Goal: Information Seeking & Learning: Learn about a topic

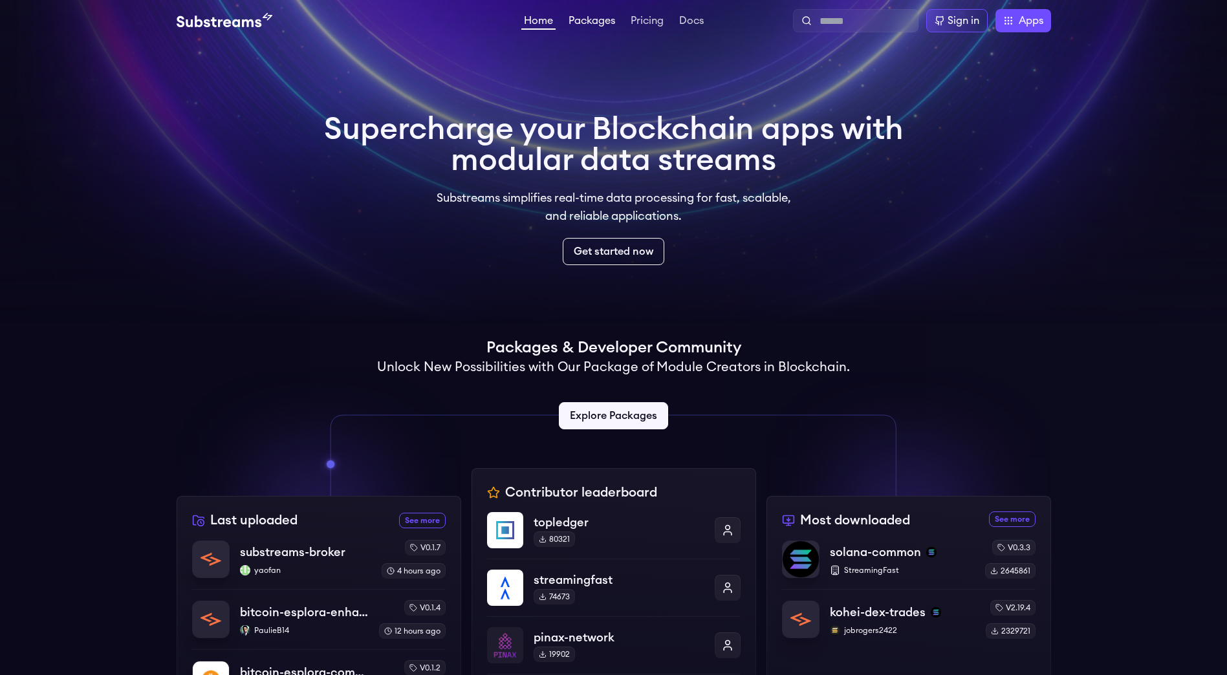
click at [596, 22] on link "Packages" at bounding box center [592, 22] width 52 height 13
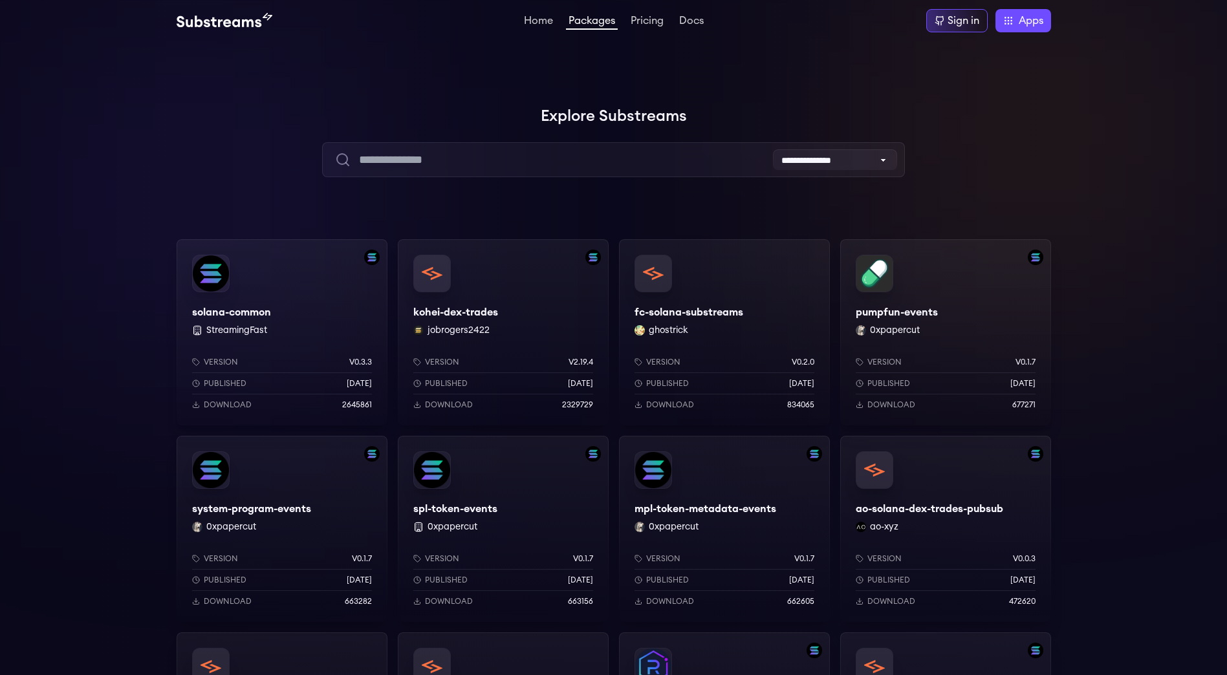
click at [887, 265] on div "pumpfun-events 0xpapercut Version v0.1.7 Published 10 months ago Download 677271" at bounding box center [945, 332] width 211 height 186
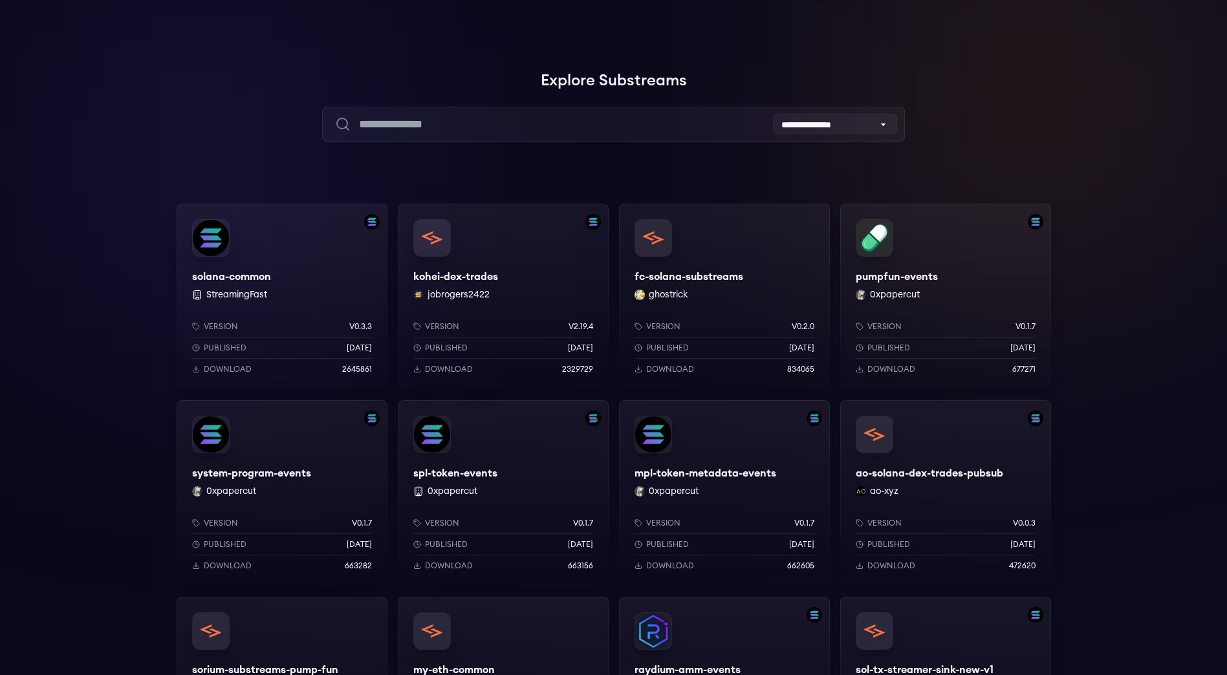
scroll to position [65, 0]
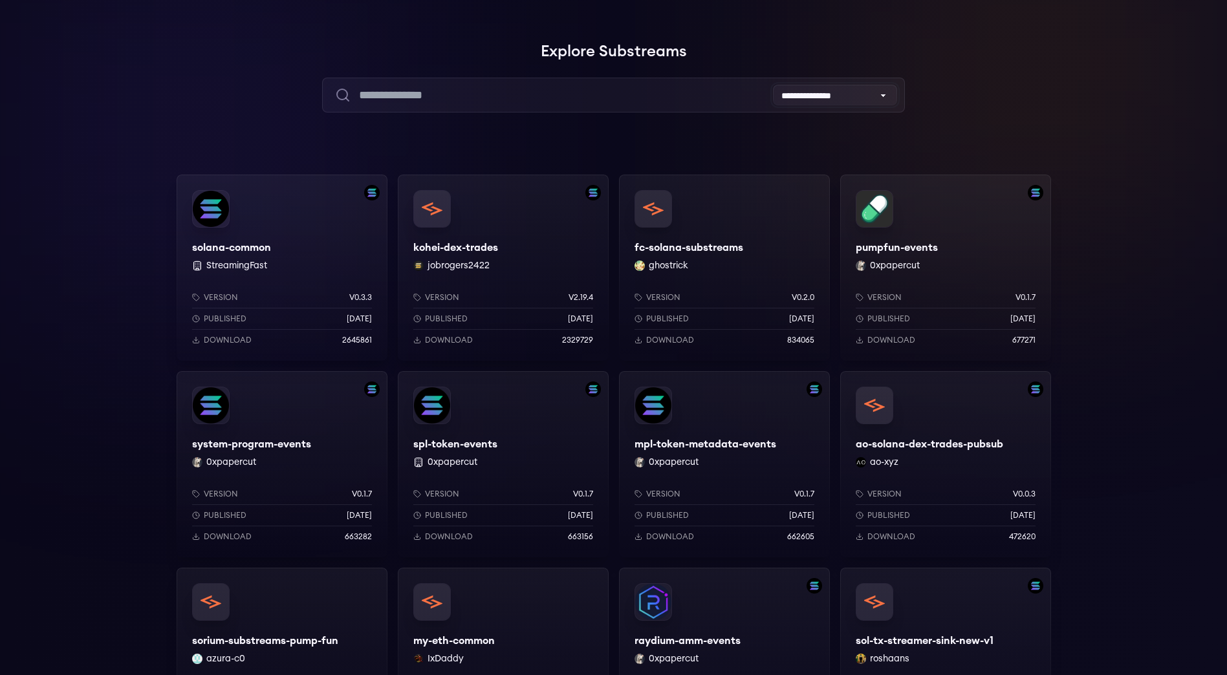
click at [816, 90] on select "**********" at bounding box center [835, 95] width 124 height 21
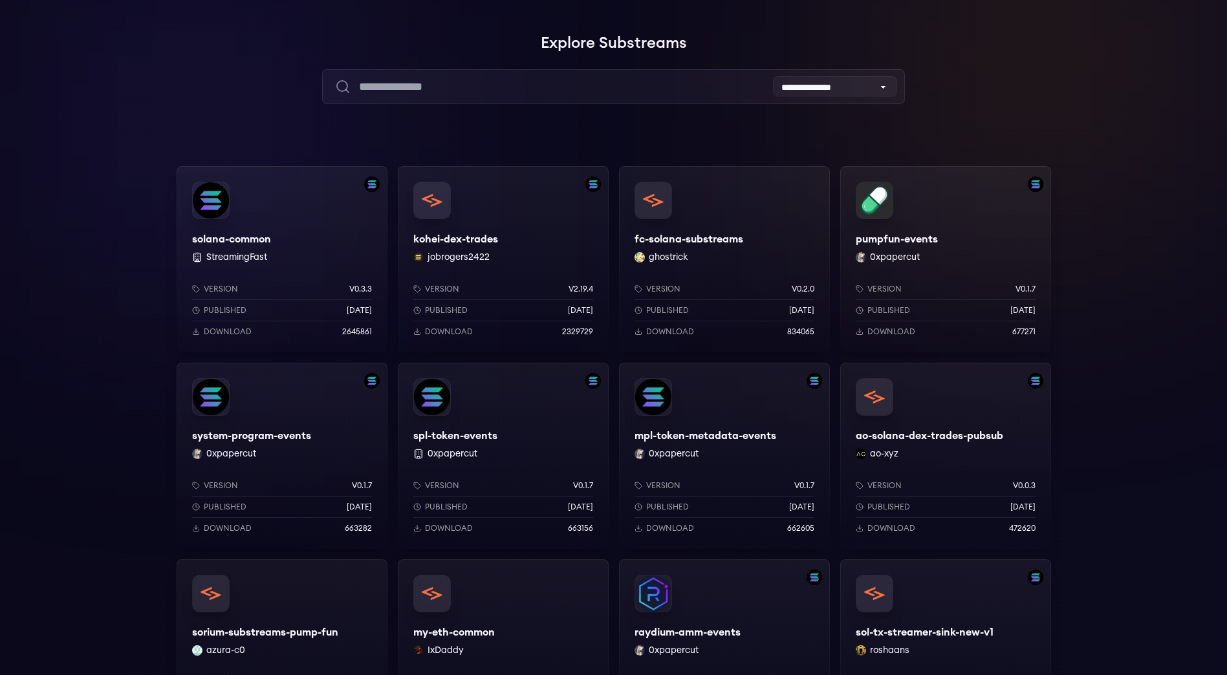
scroll to position [0, 0]
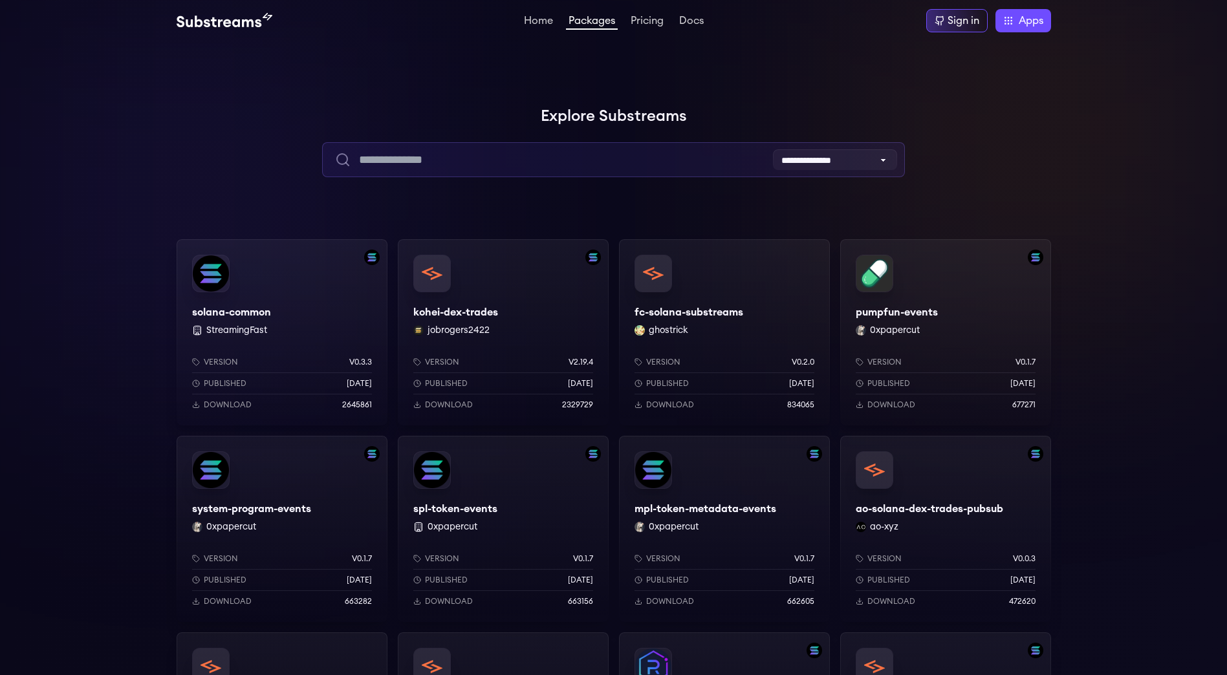
click at [428, 171] on input "text" at bounding box center [613, 159] width 583 height 35
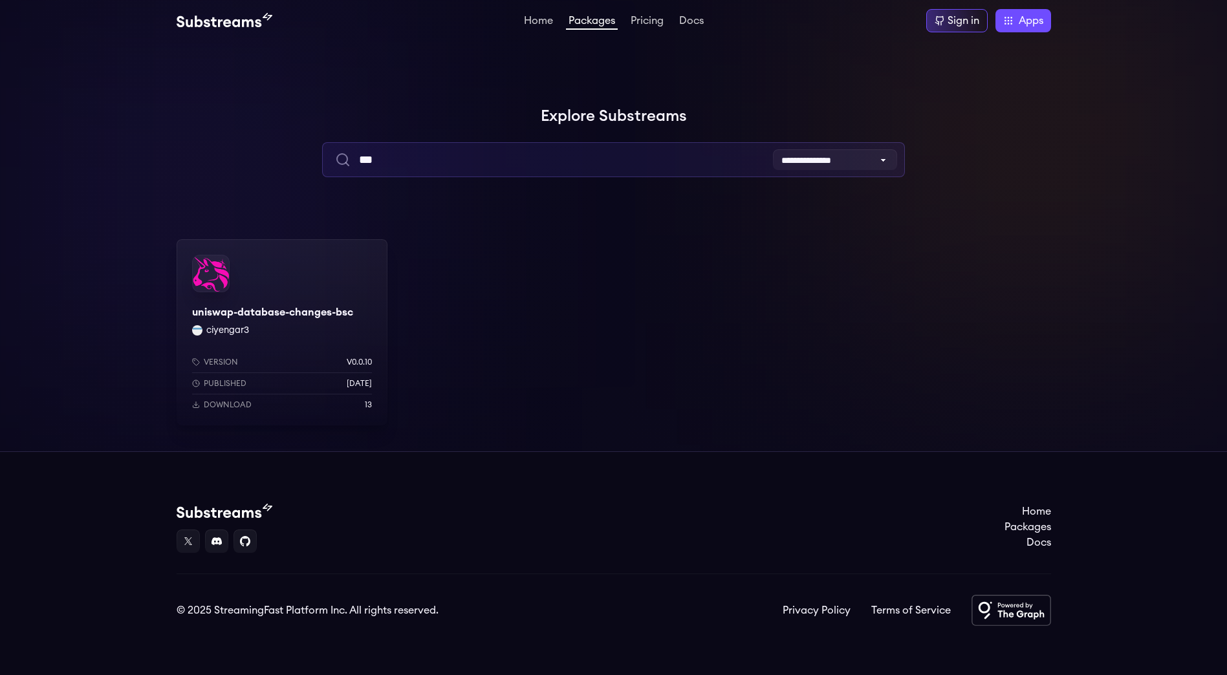
type input "***"
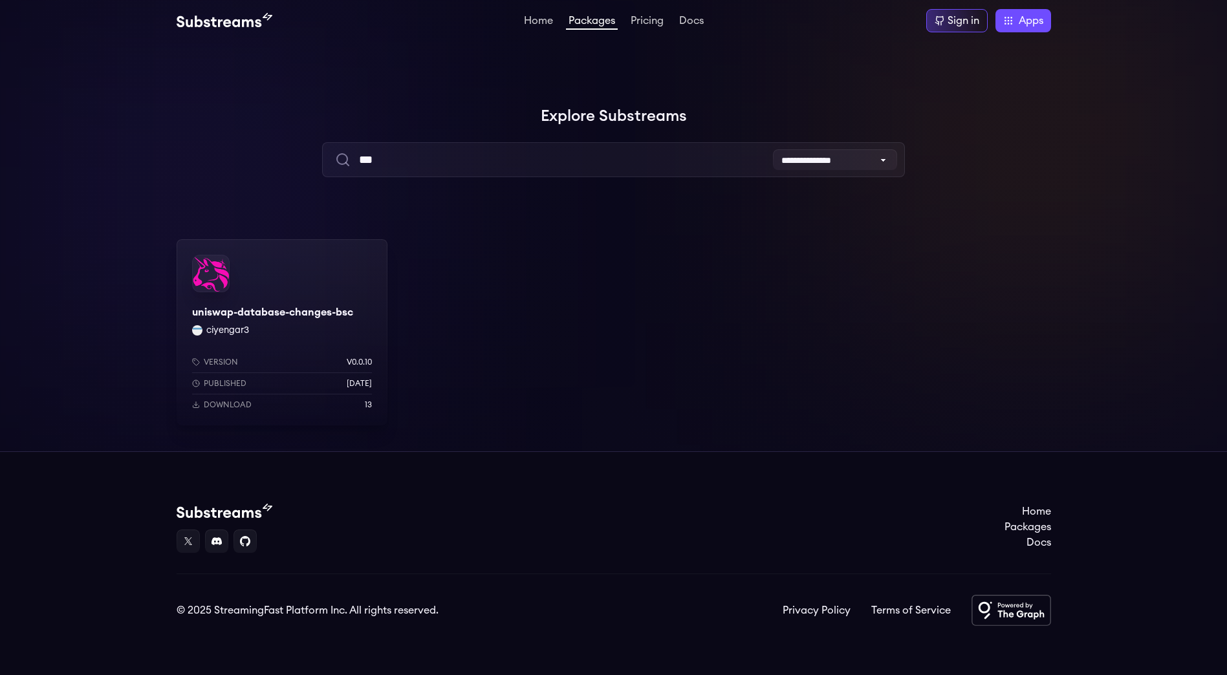
click at [287, 312] on div "uniswap-database-changes-bsc ciyengar3 Version v0.0.10 Published 3 weeks ago Do…" at bounding box center [282, 332] width 211 height 186
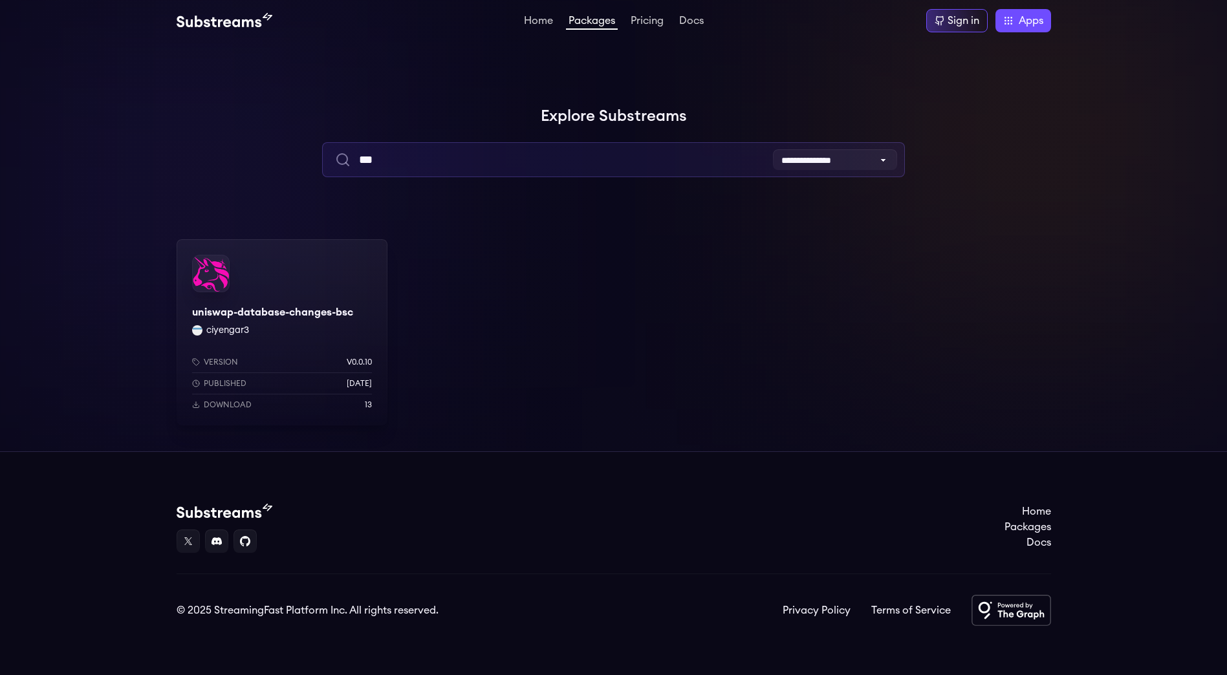
click at [382, 161] on input "***" at bounding box center [613, 159] width 583 height 35
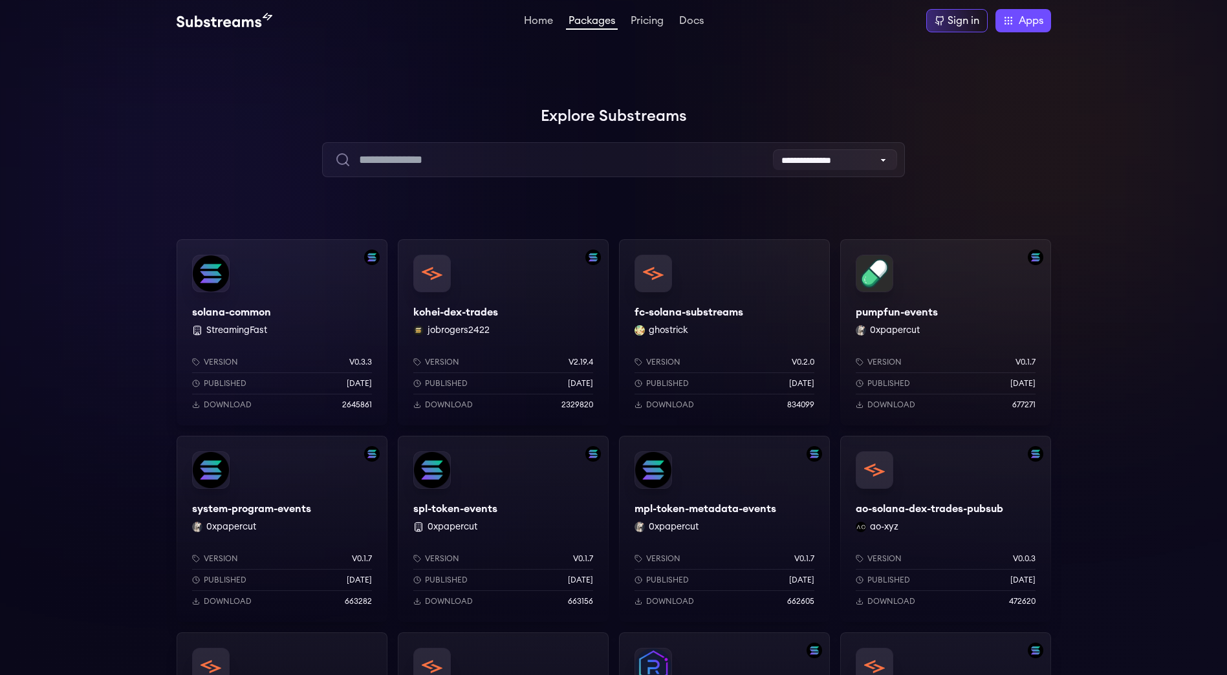
click at [289, 256] on div "solana-common StreamingFast Version v0.3.3 Published 8 months ago Download 2645…" at bounding box center [282, 332] width 211 height 186
click at [526, 16] on link "Home" at bounding box center [538, 22] width 34 height 13
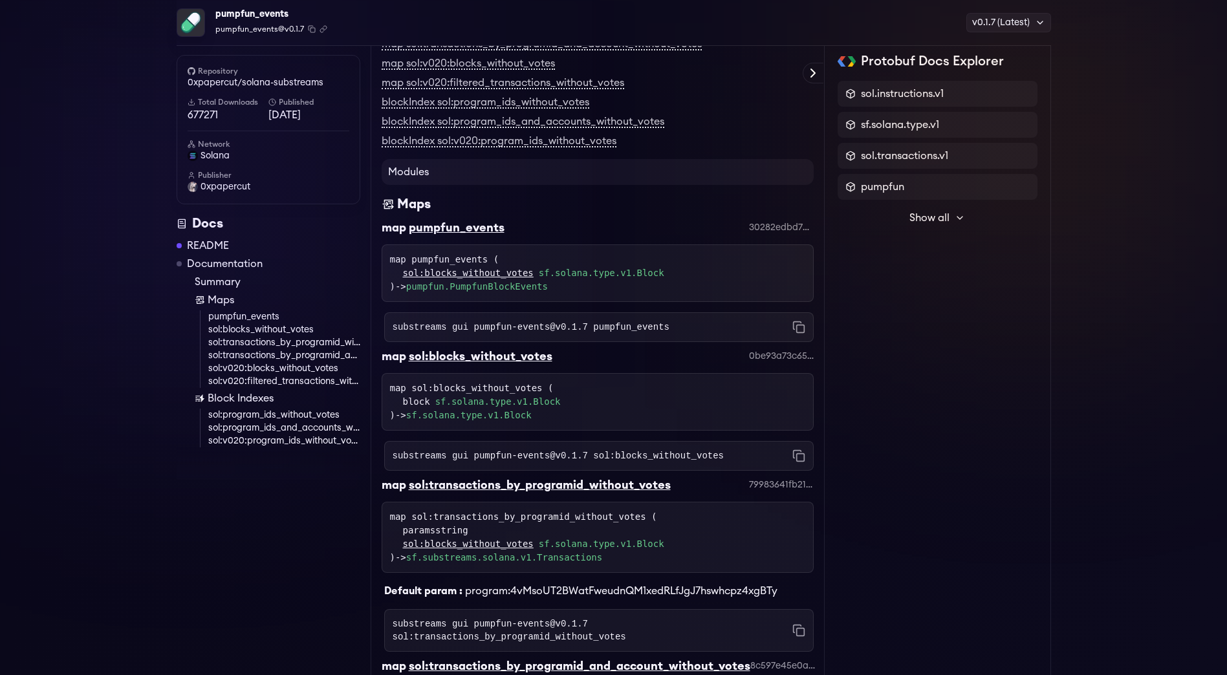
scroll to position [388, 0]
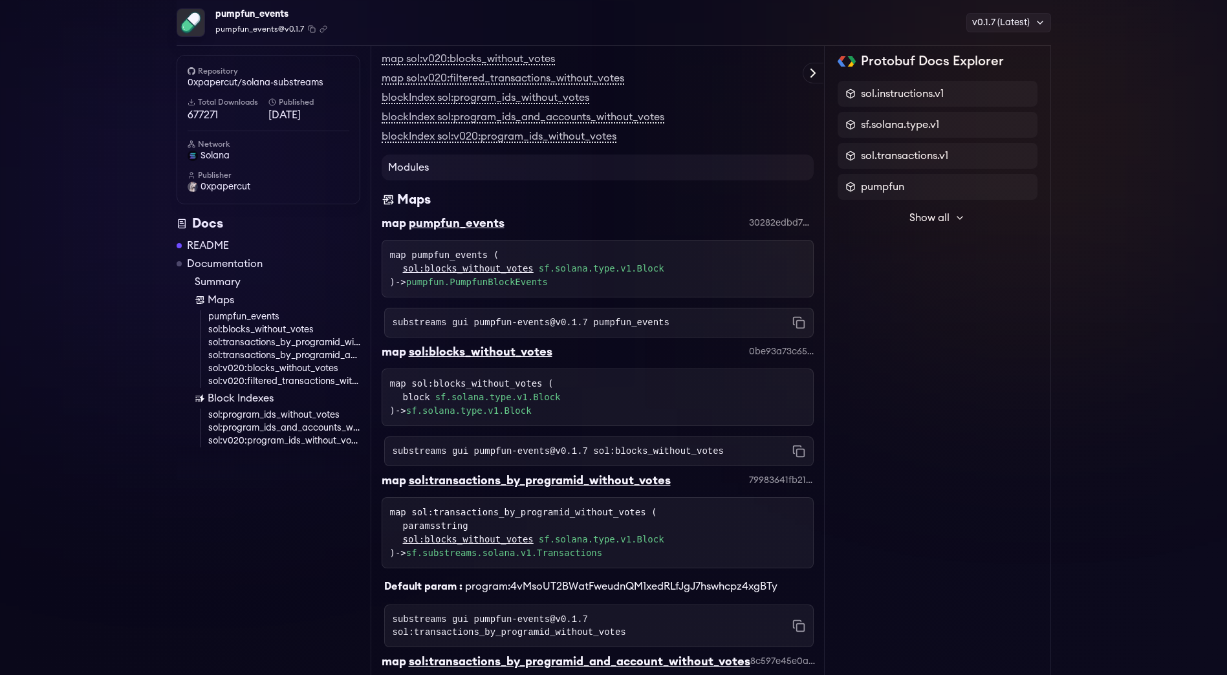
drag, startPoint x: 587, startPoint y: 194, endPoint x: 580, endPoint y: 191, distance: 8.4
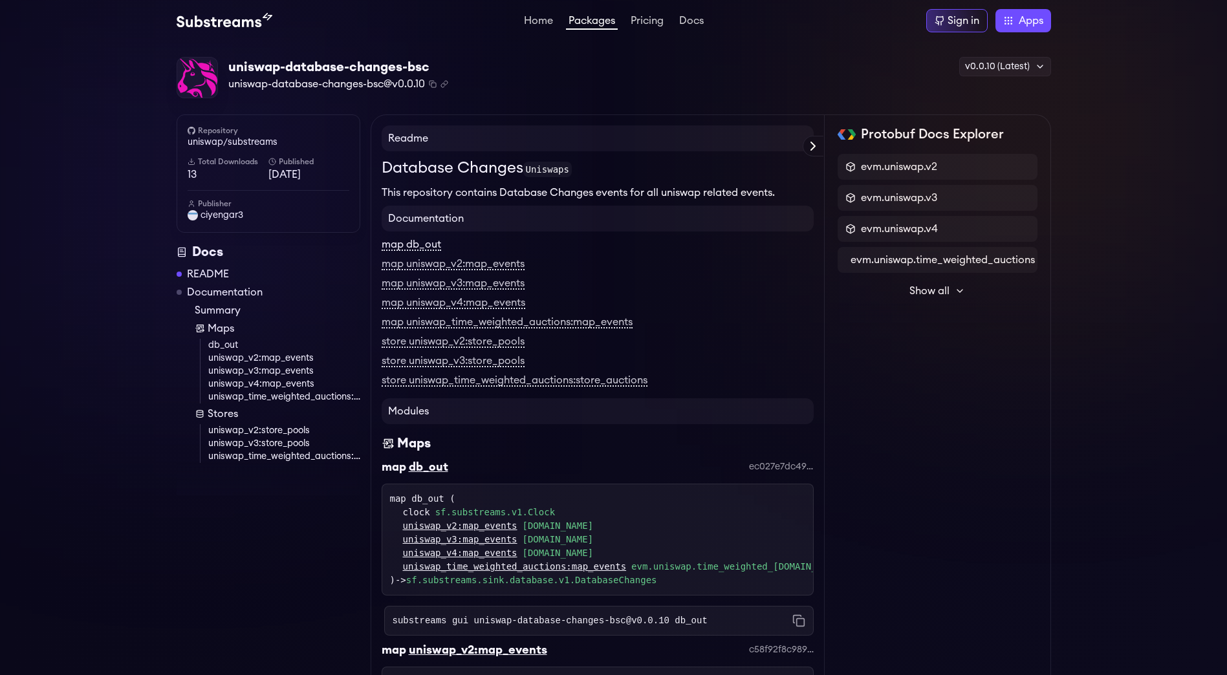
click at [405, 248] on link "map db_out" at bounding box center [412, 245] width 60 height 12
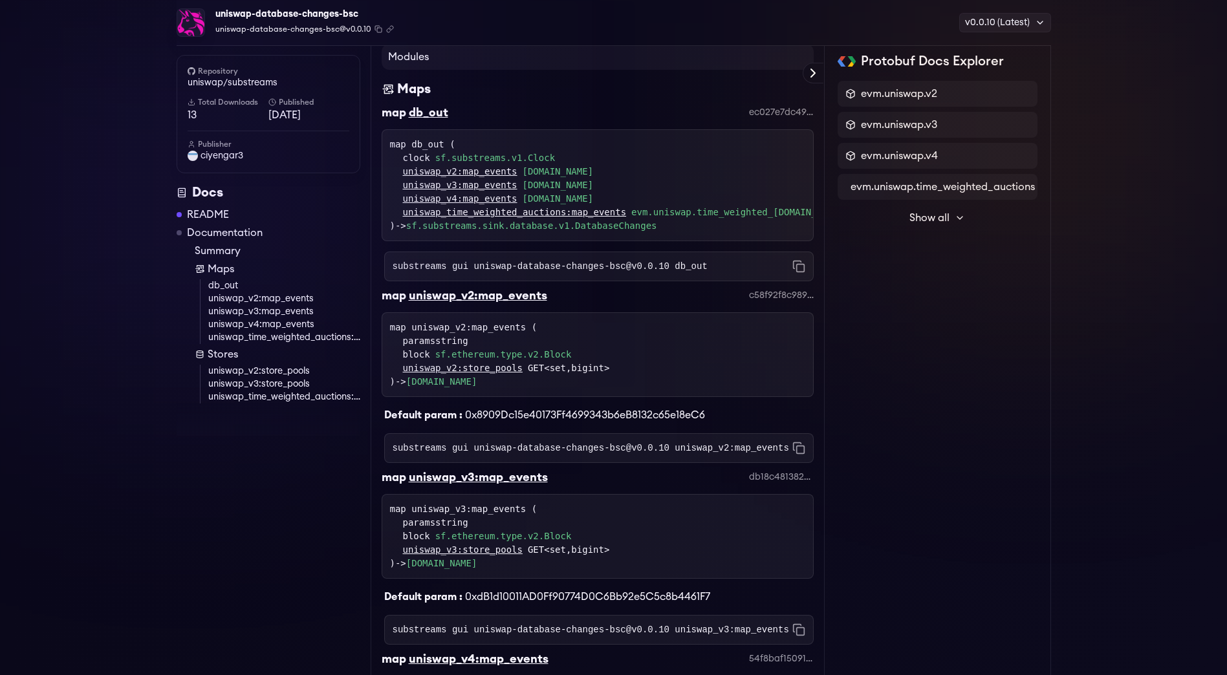
scroll to position [407, 0]
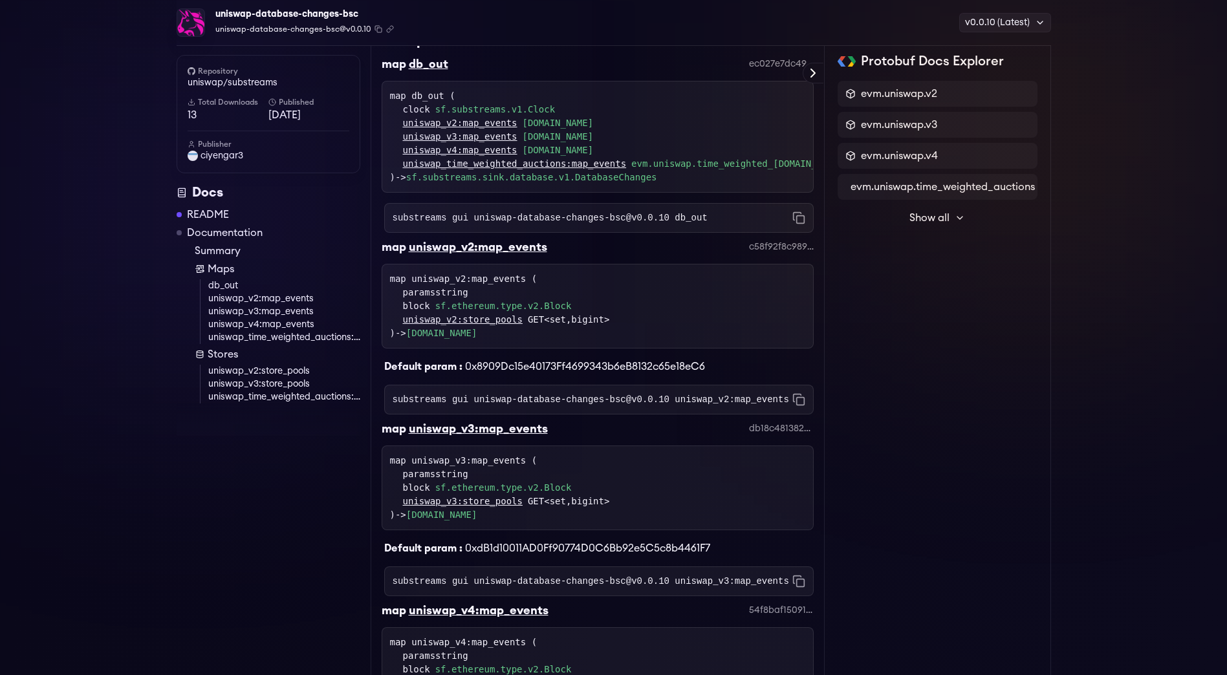
drag, startPoint x: 407, startPoint y: 216, endPoint x: 402, endPoint y: 206, distance: 11.3
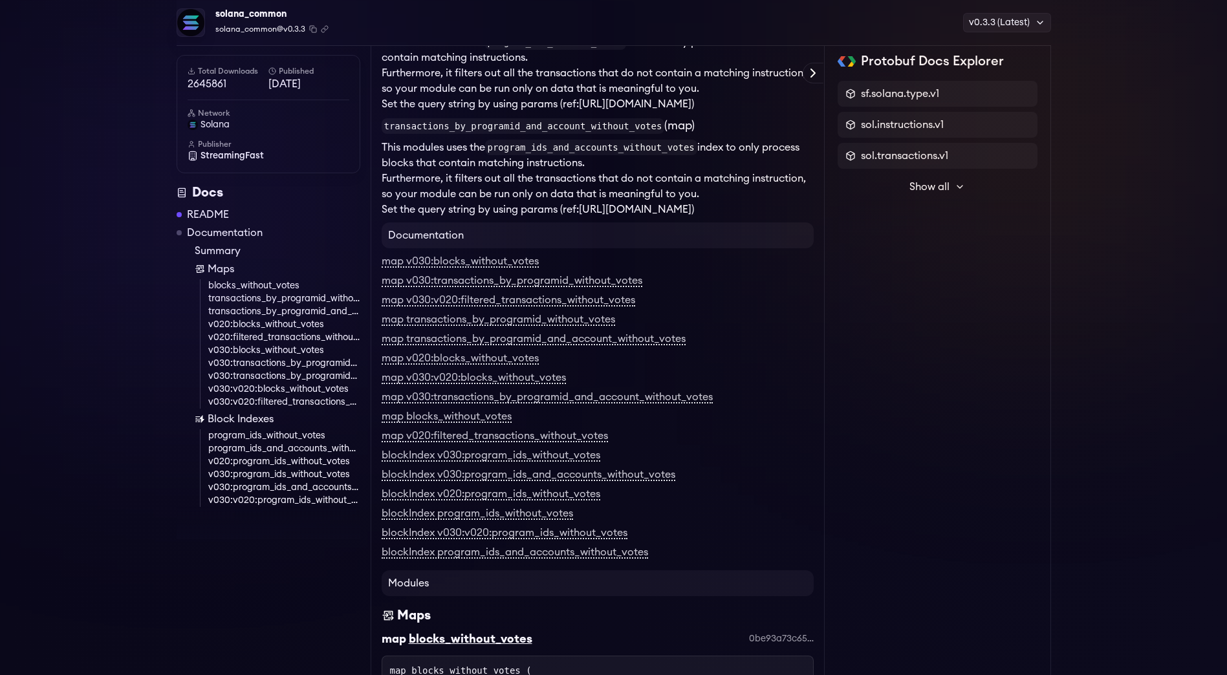
scroll to position [1883, 0]
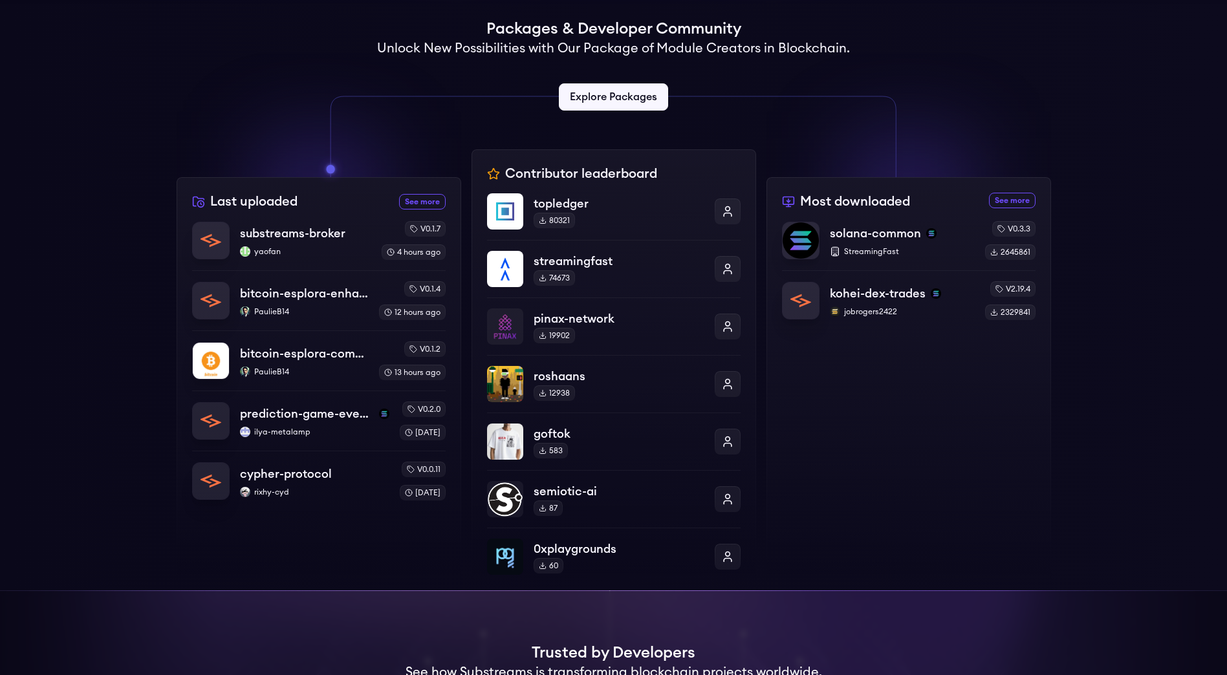
scroll to position [323, 0]
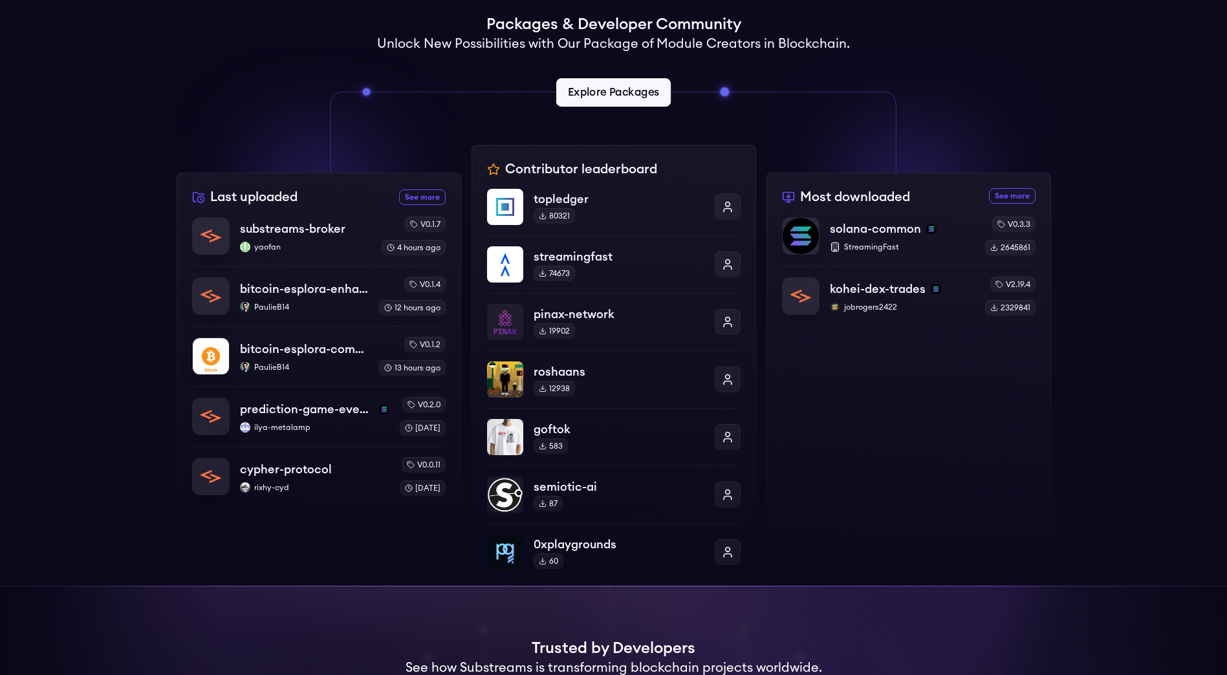
click at [581, 99] on link "Explore Packages" at bounding box center [613, 92] width 114 height 28
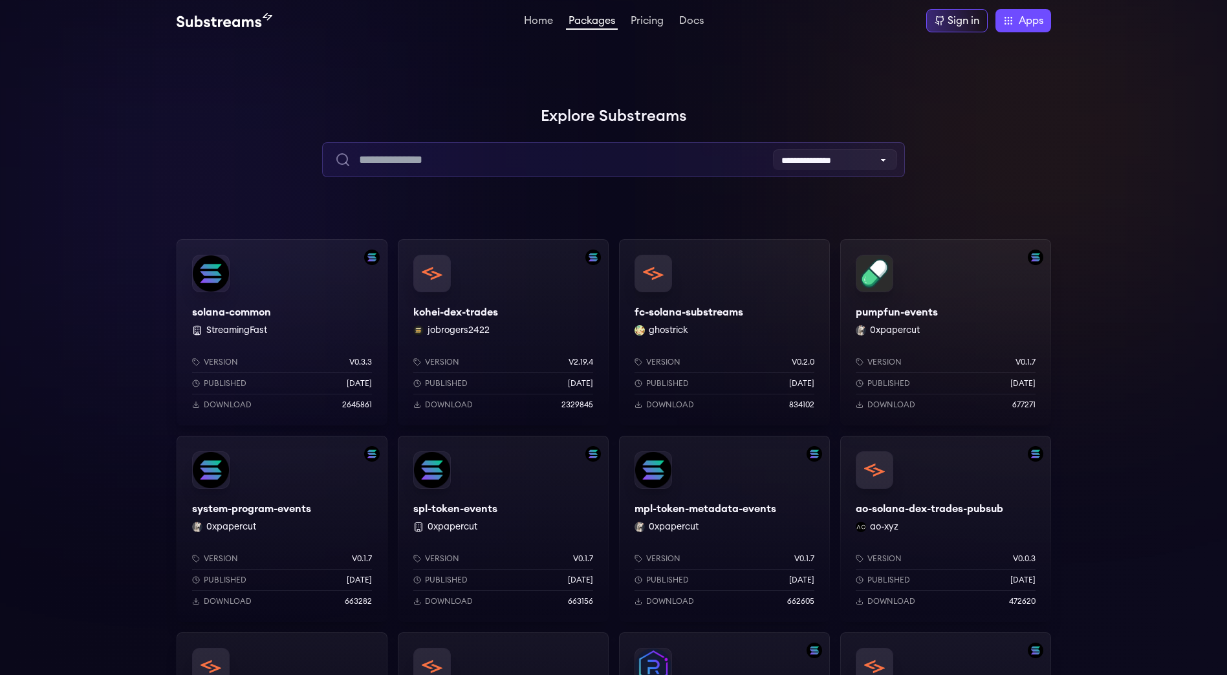
click at [526, 151] on input "text" at bounding box center [613, 159] width 583 height 35
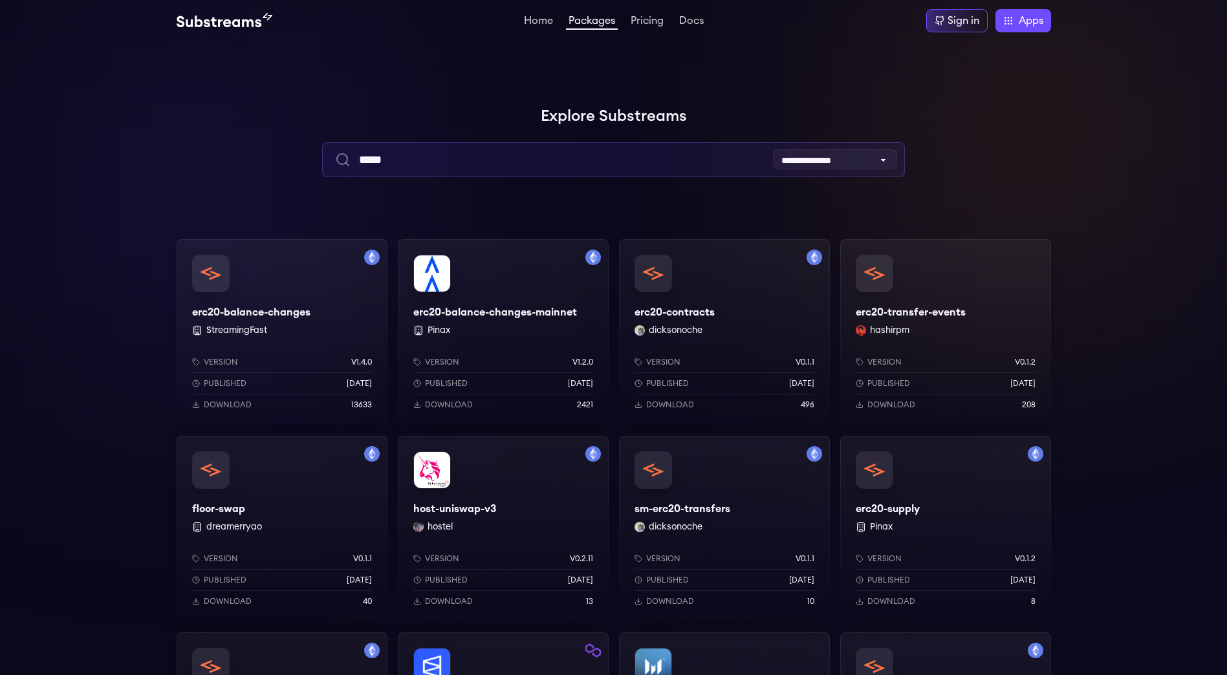
type input "*****"
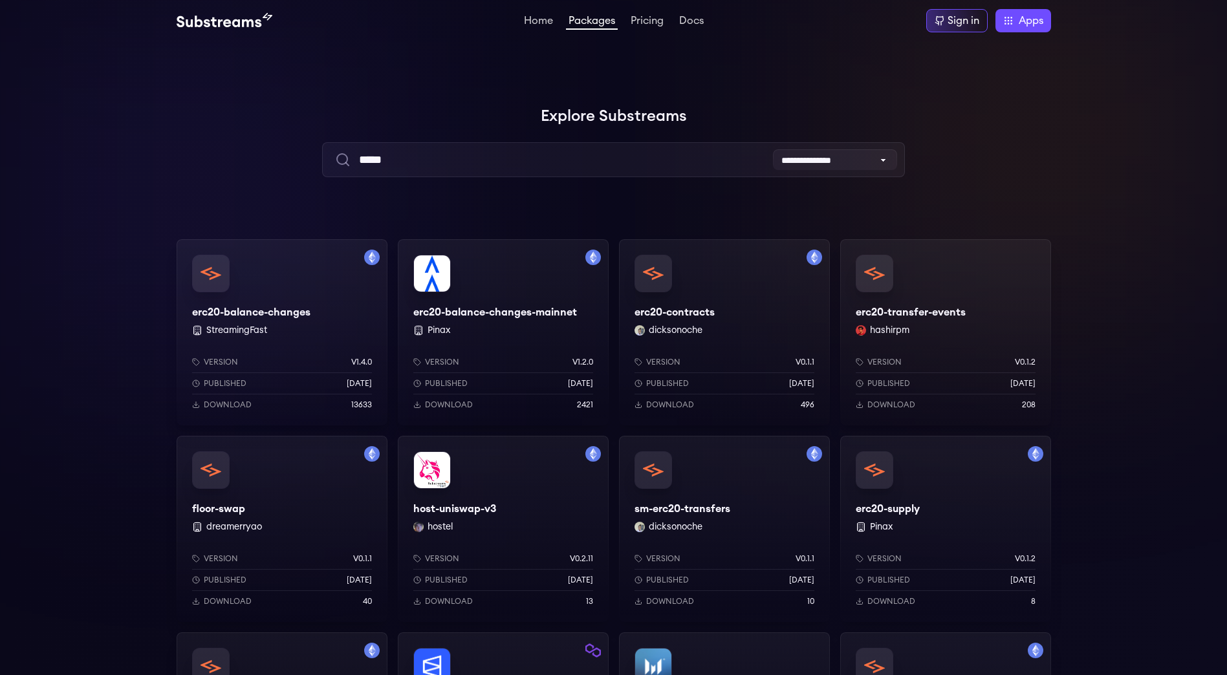
click at [280, 303] on div "erc20-balance-changes StreamingFast Version v1.4.0 Published 8 months ago Downl…" at bounding box center [282, 332] width 211 height 186
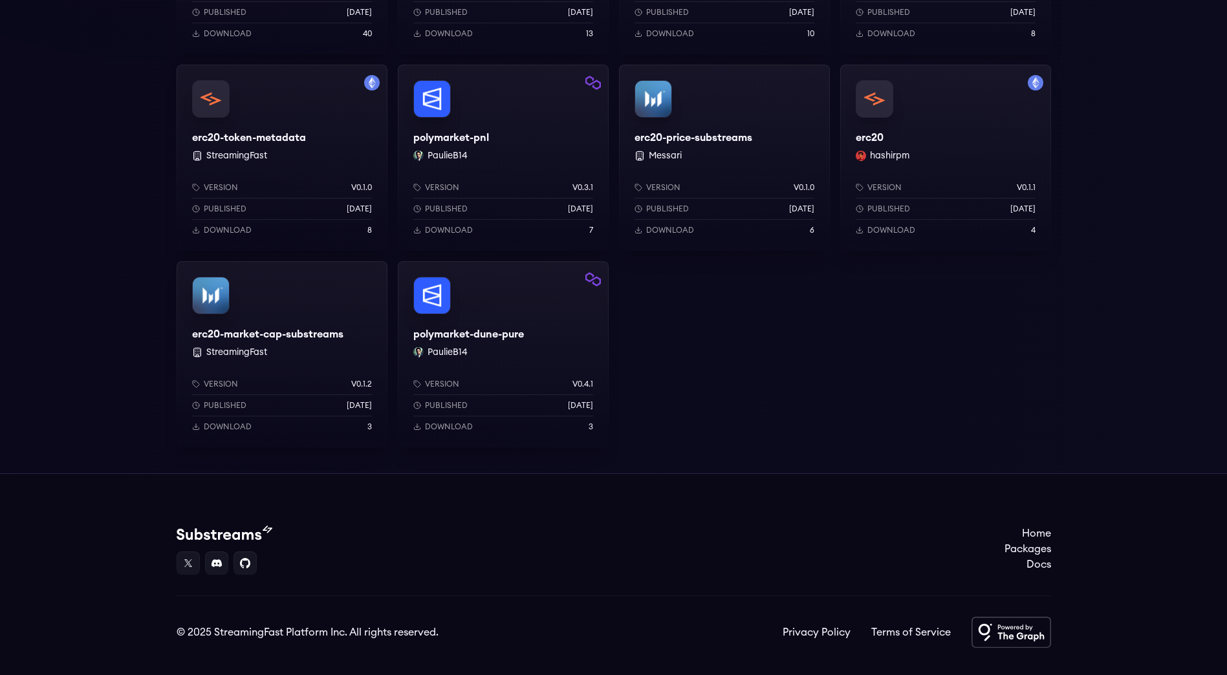
scroll to position [592, 0]
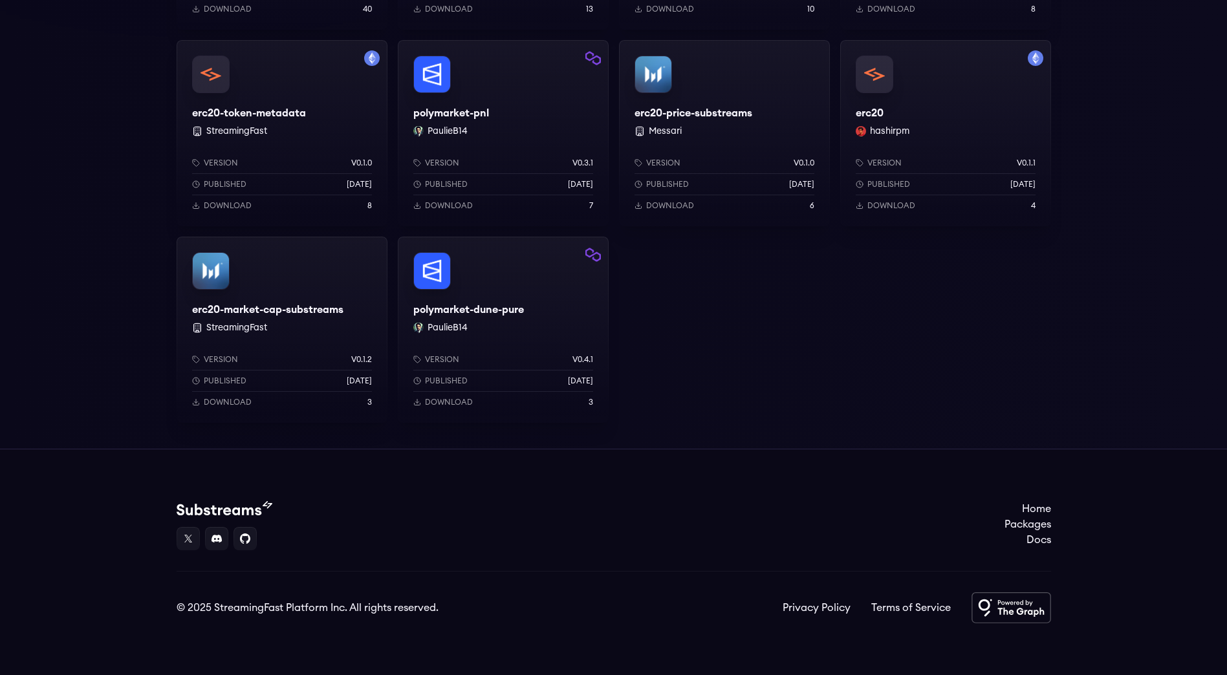
click at [949, 120] on div "erc20 hashirpm Version v0.1.1 Published 9 months ago Download 4" at bounding box center [945, 133] width 211 height 186
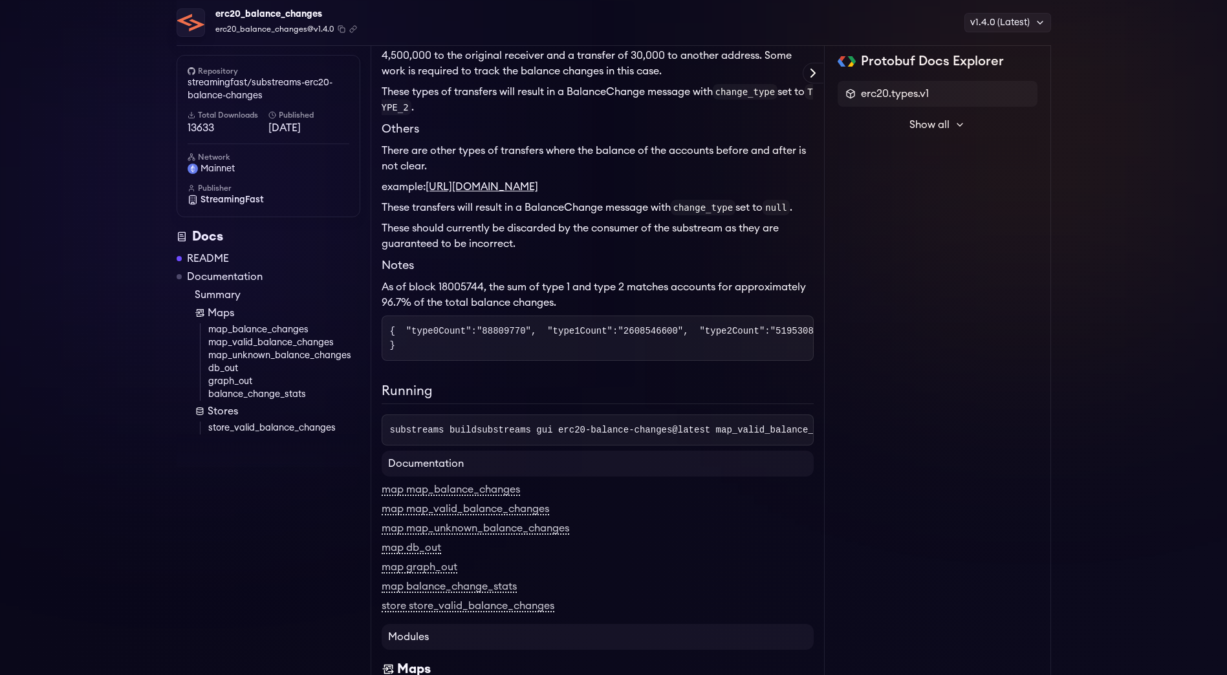
scroll to position [1239, 0]
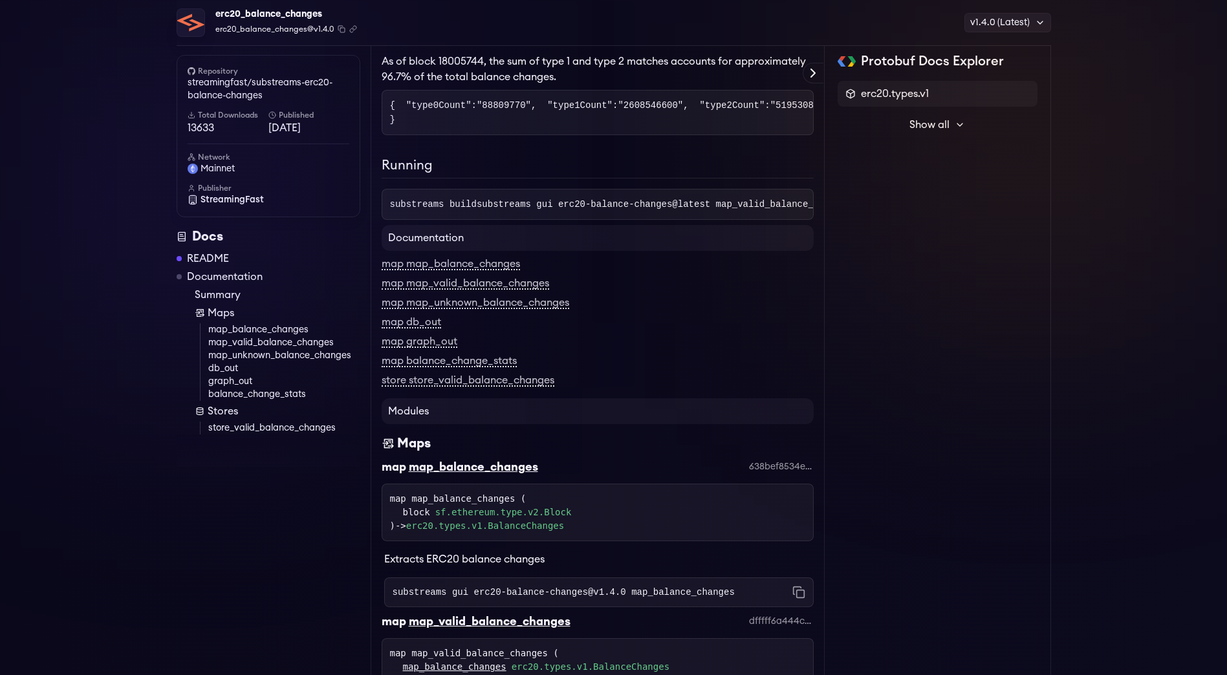
drag, startPoint x: 381, startPoint y: 253, endPoint x: 371, endPoint y: 248, distance: 11.0
